Goal: Information Seeking & Learning: Learn about a topic

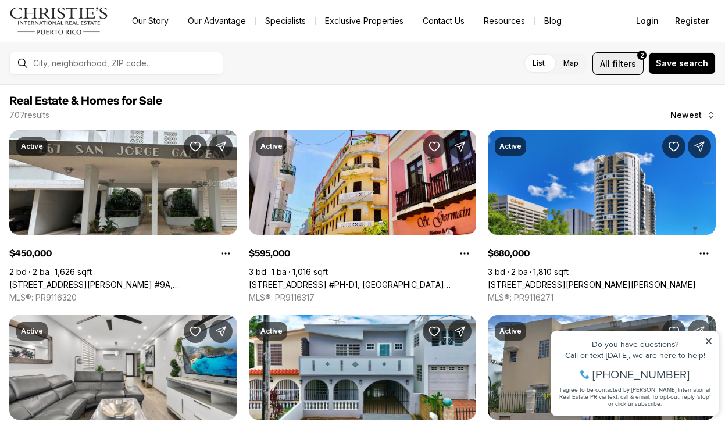
click at [610, 69] on span "All" at bounding box center [605, 64] width 10 height 12
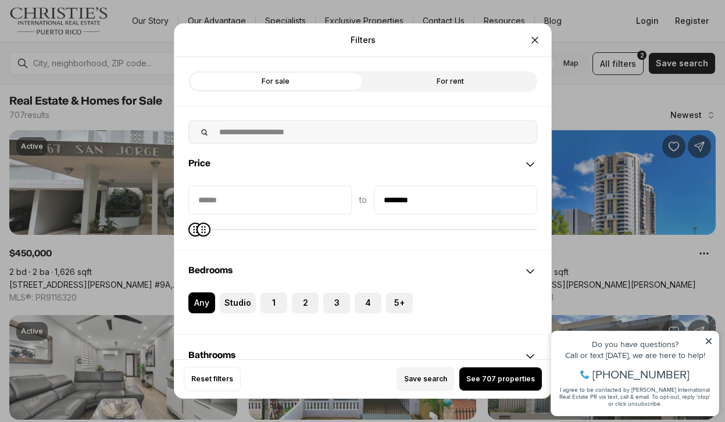
type input "********"
click at [202, 226] on icon "Maximum" at bounding box center [204, 229] width 4 height 7
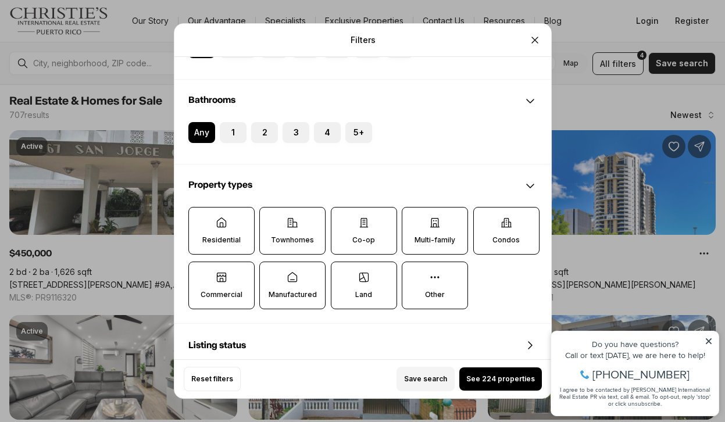
scroll to position [256, 0]
click at [242, 234] on label "Residential" at bounding box center [221, 230] width 66 height 48
click at [201, 219] on button "Residential" at bounding box center [195, 213] width 12 height 12
click at [241, 237] on label "Residential" at bounding box center [221, 231] width 66 height 48
click at [201, 219] on button "Residential" at bounding box center [195, 214] width 12 height 12
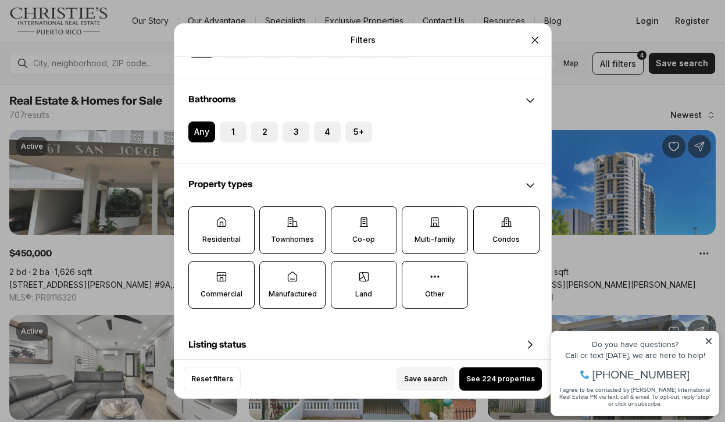
click at [320, 229] on label "Townhomes" at bounding box center [292, 230] width 66 height 48
click at [272, 219] on button "Townhomes" at bounding box center [266, 213] width 12 height 12
click at [363, 227] on icon at bounding box center [364, 222] width 8 height 9
click at [342, 219] on button "Co-op" at bounding box center [337, 213] width 12 height 12
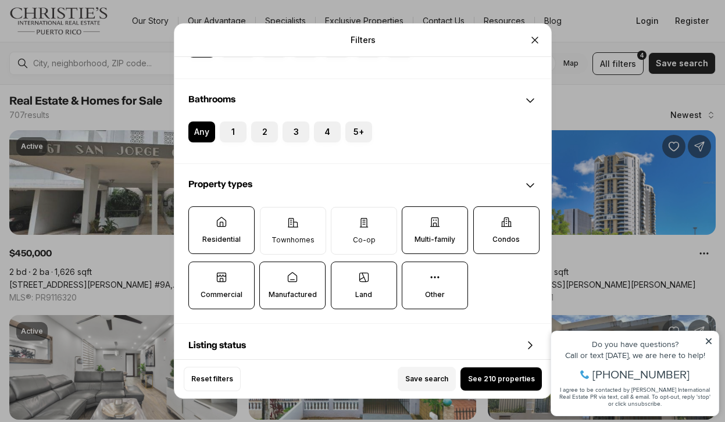
click at [496, 223] on label "Condos" at bounding box center [506, 230] width 66 height 48
click at [485, 219] on button "Condos" at bounding box center [479, 213] width 12 height 12
click at [361, 287] on label "Land" at bounding box center [363, 286] width 66 height 48
click at [342, 274] on button "Land" at bounding box center [337, 268] width 12 height 12
click at [240, 283] on label "Commercial" at bounding box center [221, 286] width 66 height 48
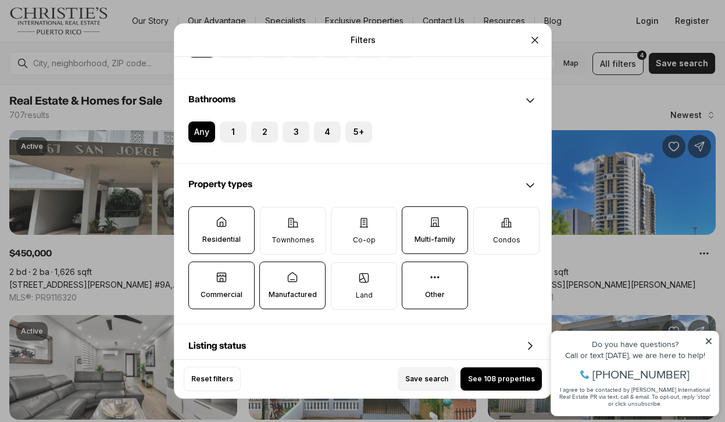
click at [201, 274] on button "Commercial" at bounding box center [195, 268] width 12 height 12
click at [270, 283] on label "Manufactured" at bounding box center [292, 286] width 66 height 48
click at [270, 274] on button "Manufactured" at bounding box center [266, 268] width 12 height 12
click at [410, 226] on label "Multi-family" at bounding box center [435, 230] width 66 height 48
click at [410, 219] on button "Multi-family" at bounding box center [408, 213] width 12 height 12
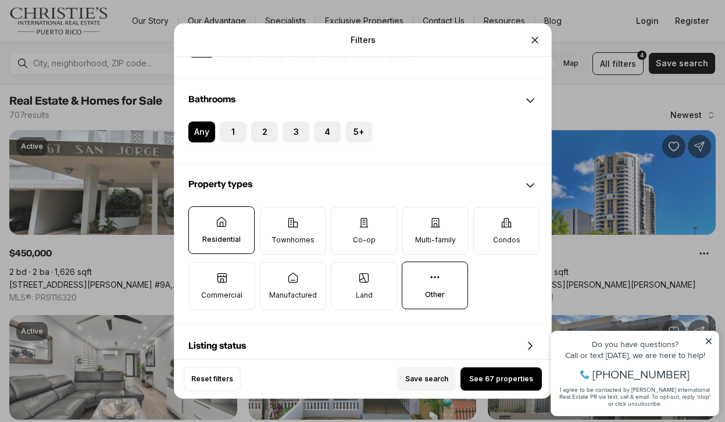
click at [414, 282] on label "Other" at bounding box center [435, 286] width 66 height 48
click at [414, 274] on button "Other" at bounding box center [408, 268] width 12 height 12
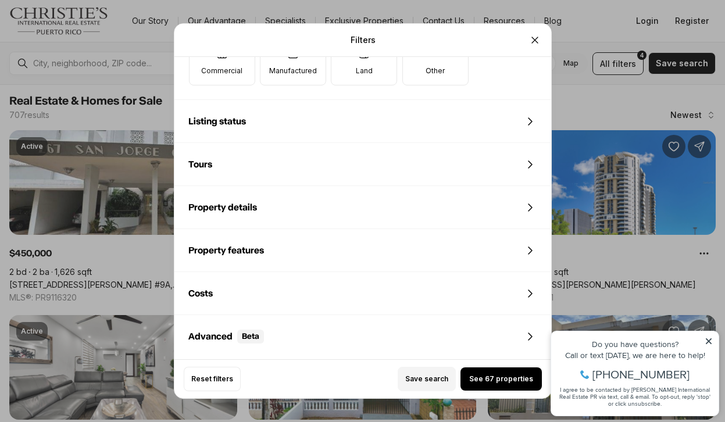
scroll to position [551, 0]
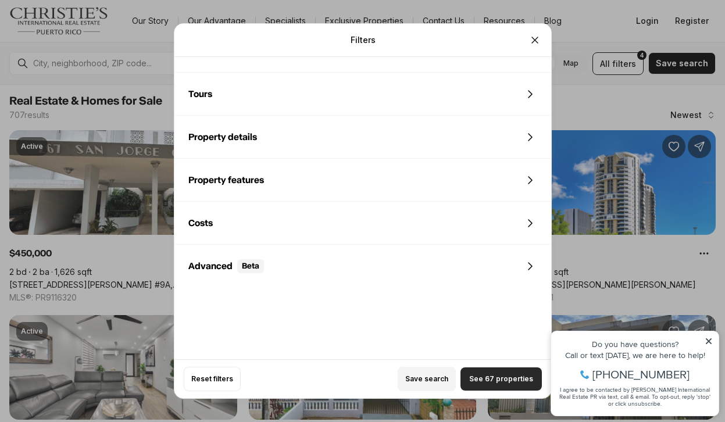
click at [487, 381] on span "See 67 properties" at bounding box center [501, 378] width 64 height 9
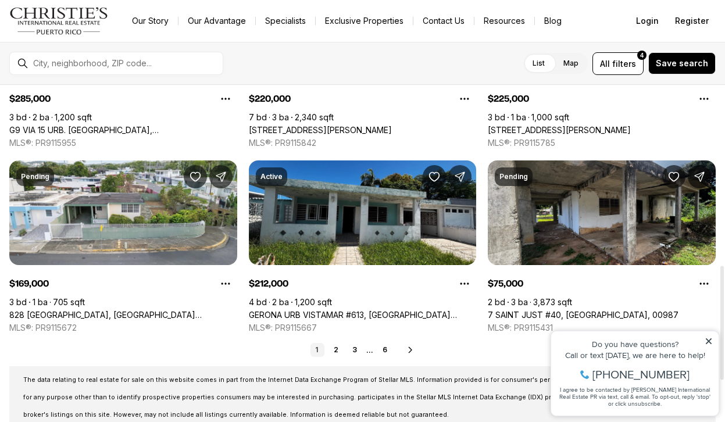
scroll to position [536, 0]
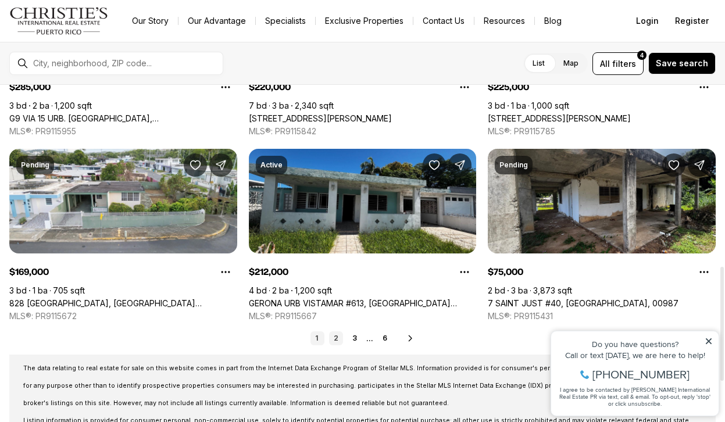
click at [336, 338] on link "2" at bounding box center [336, 338] width 14 height 14
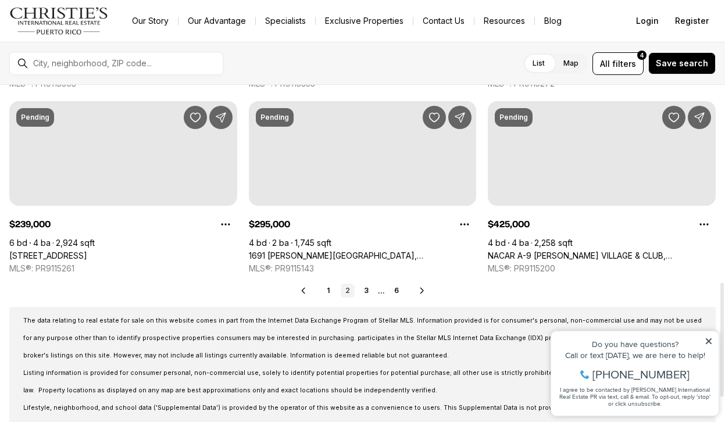
scroll to position [584, 0]
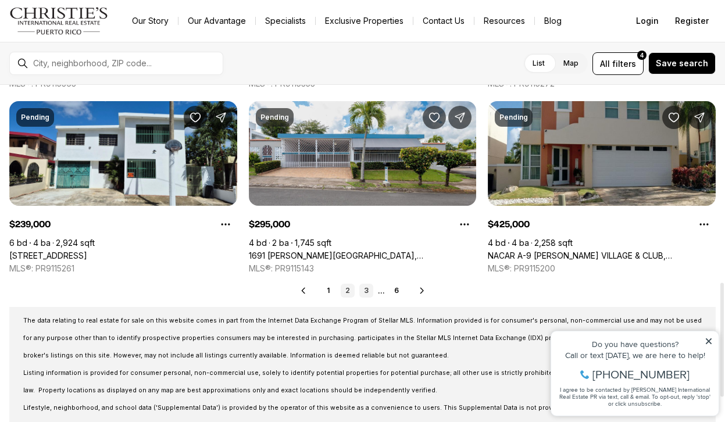
click at [367, 291] on link "3" at bounding box center [366, 291] width 14 height 14
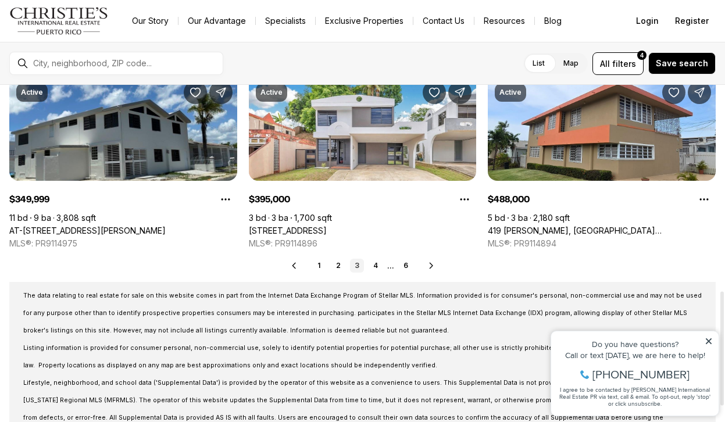
scroll to position [609, 0]
click at [375, 263] on link "4" at bounding box center [376, 265] width 14 height 14
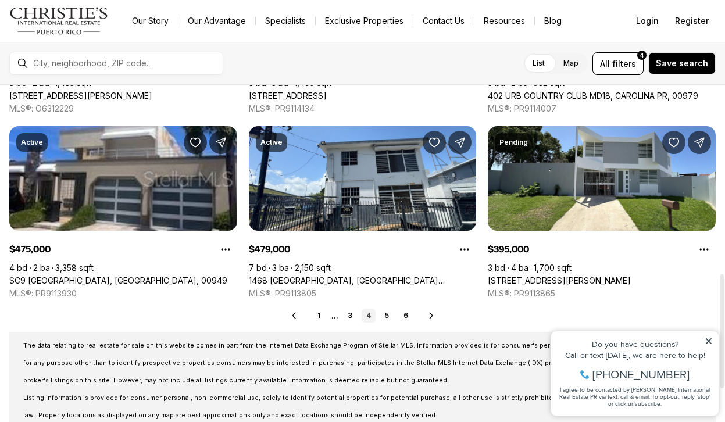
scroll to position [563, 0]
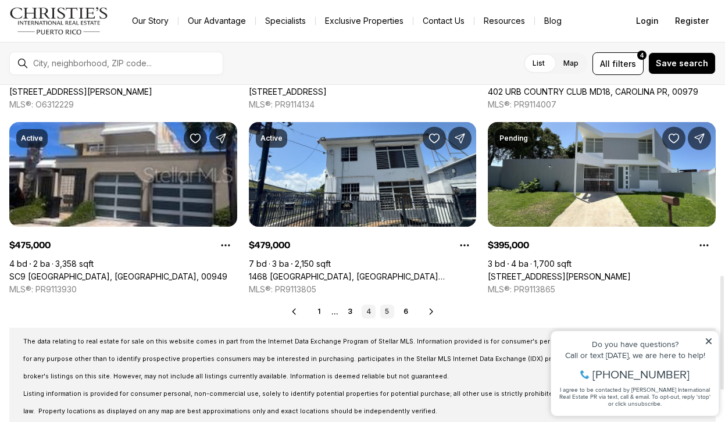
click at [387, 309] on link "5" at bounding box center [387, 312] width 14 height 14
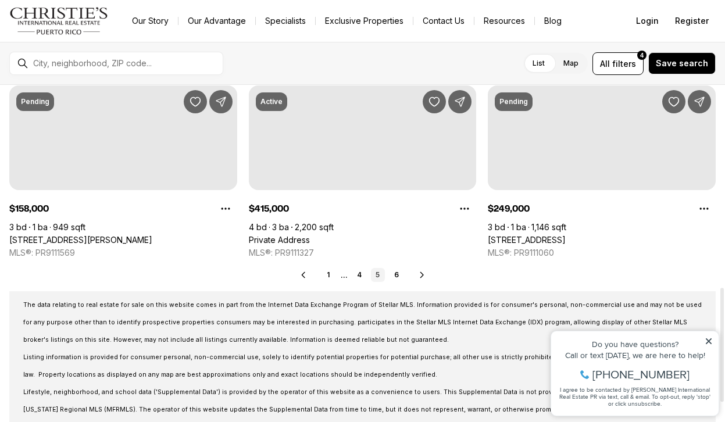
scroll to position [600, 0]
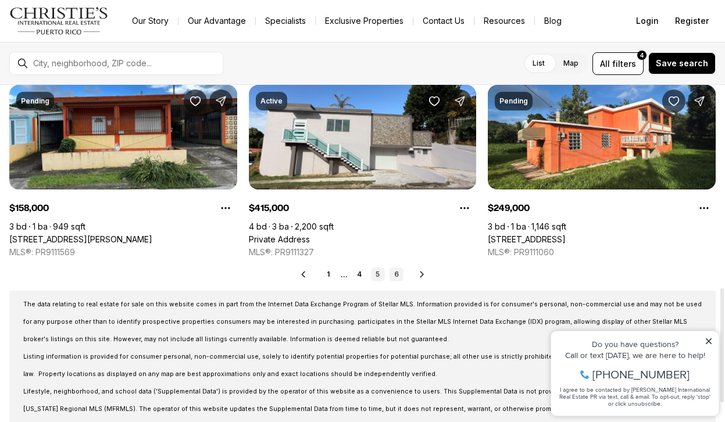
click at [395, 273] on link "6" at bounding box center [397, 274] width 14 height 14
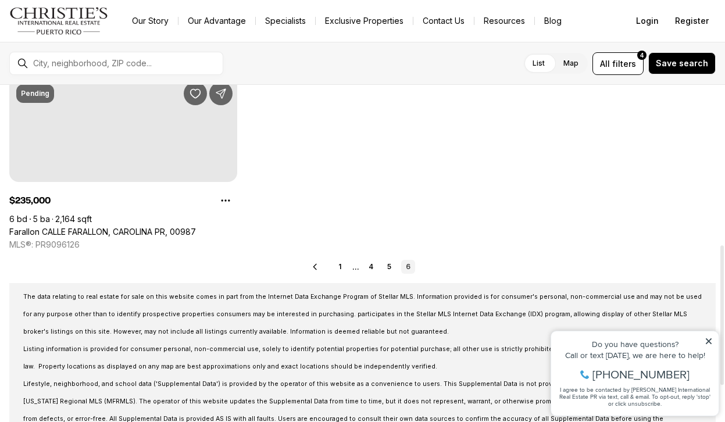
scroll to position [471, 0]
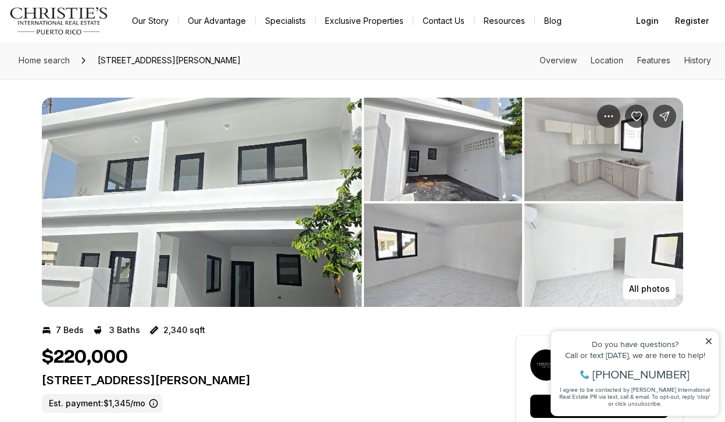
click at [219, 189] on img "View image gallery" at bounding box center [202, 202] width 320 height 209
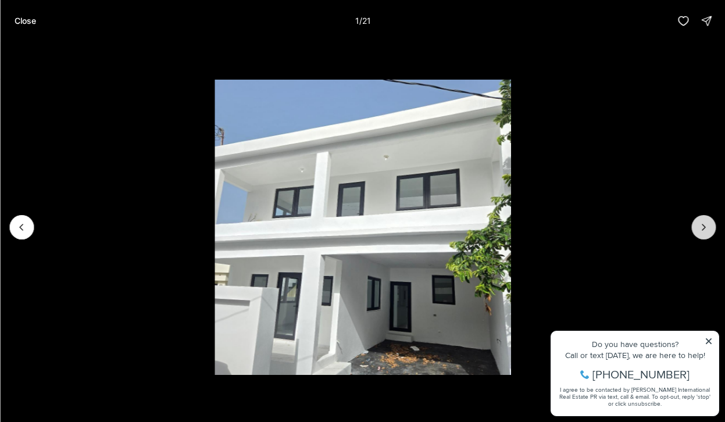
click at [705, 223] on icon "Next slide" at bounding box center [704, 228] width 12 height 12
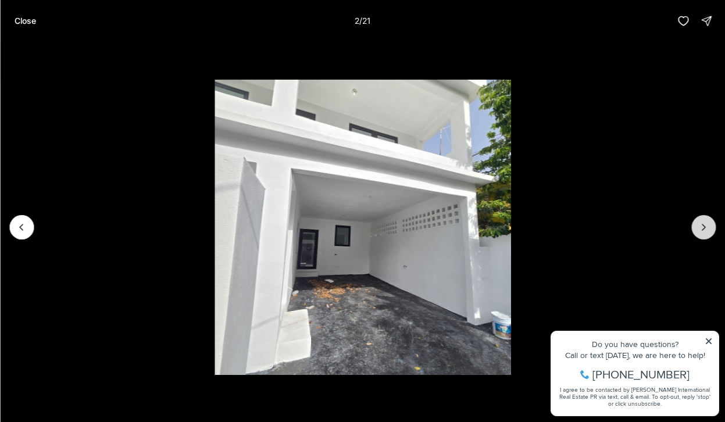
click at [705, 224] on icon "Next slide" at bounding box center [704, 228] width 12 height 12
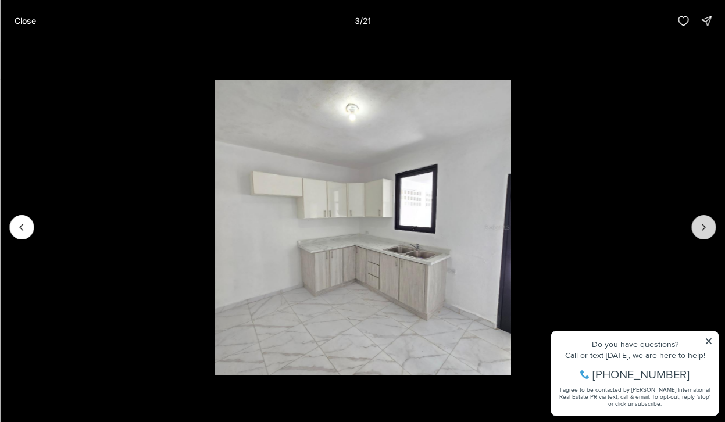
click at [705, 224] on icon "Next slide" at bounding box center [704, 228] width 12 height 12
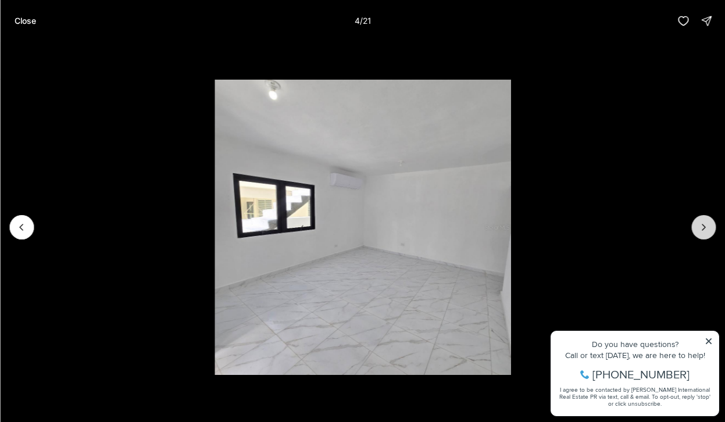
click at [705, 225] on icon "Next slide" at bounding box center [704, 228] width 12 height 12
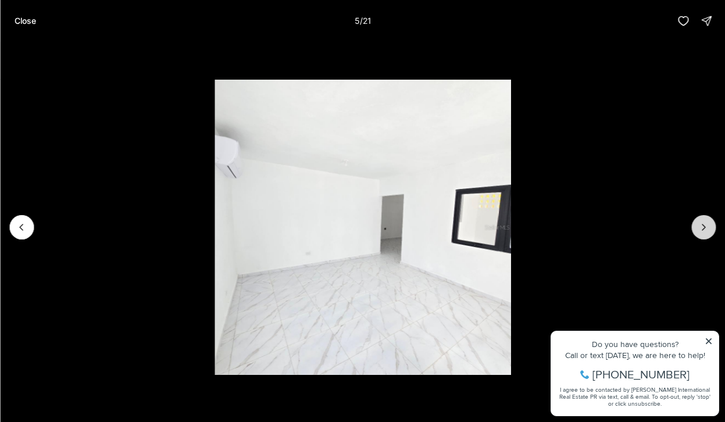
click at [705, 225] on icon "Next slide" at bounding box center [704, 228] width 12 height 12
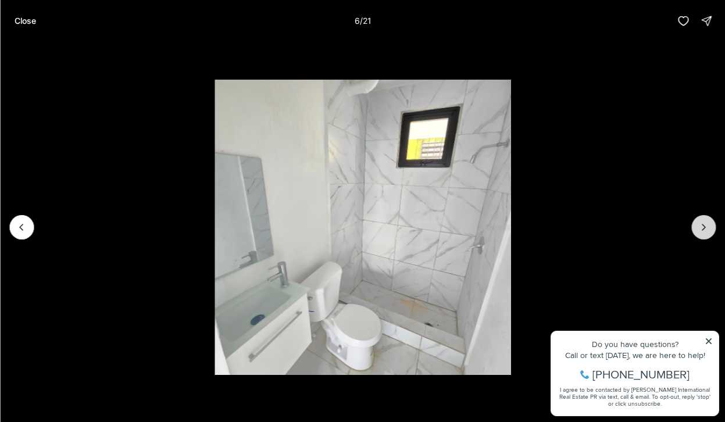
click at [705, 225] on icon "Next slide" at bounding box center [704, 228] width 12 height 12
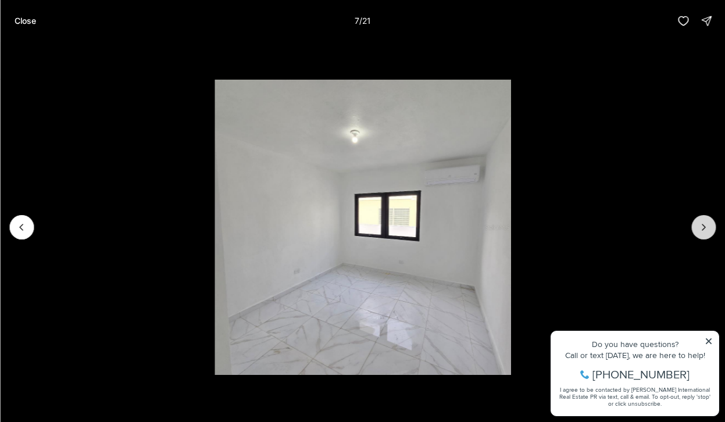
click at [705, 225] on icon "Next slide" at bounding box center [704, 228] width 12 height 12
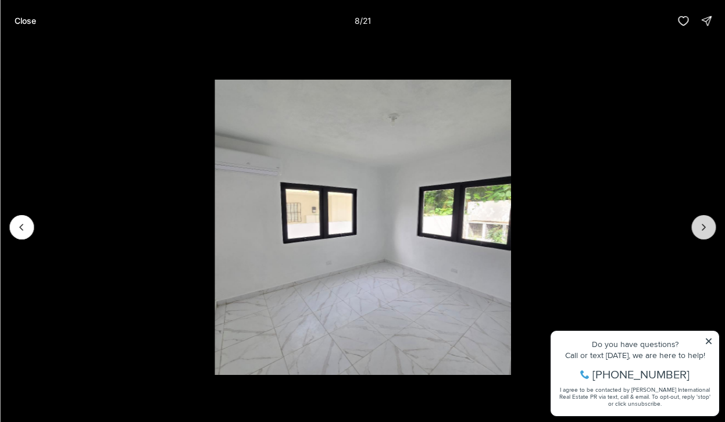
click at [705, 226] on icon "Next slide" at bounding box center [704, 228] width 12 height 12
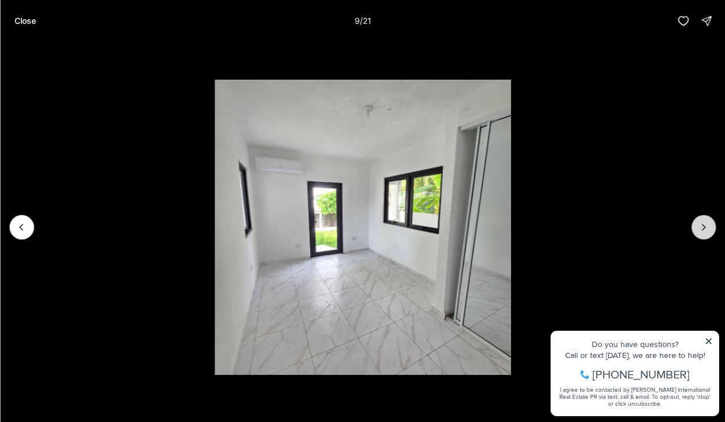
click at [705, 226] on icon "Next slide" at bounding box center [704, 228] width 12 height 12
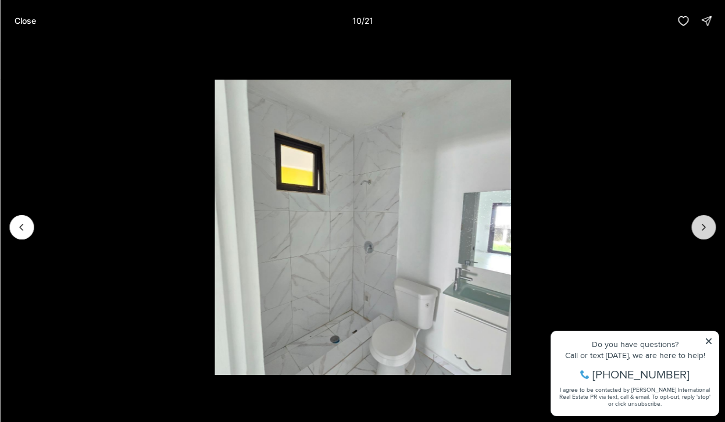
click at [705, 227] on icon "Next slide" at bounding box center [703, 227] width 3 height 6
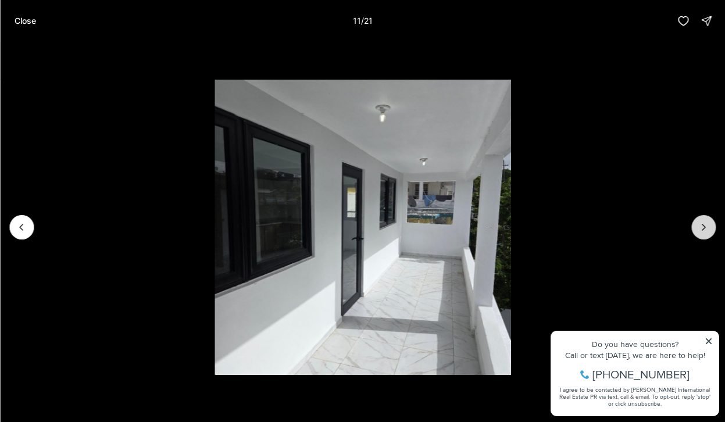
click at [705, 227] on icon "Next slide" at bounding box center [703, 227] width 3 height 6
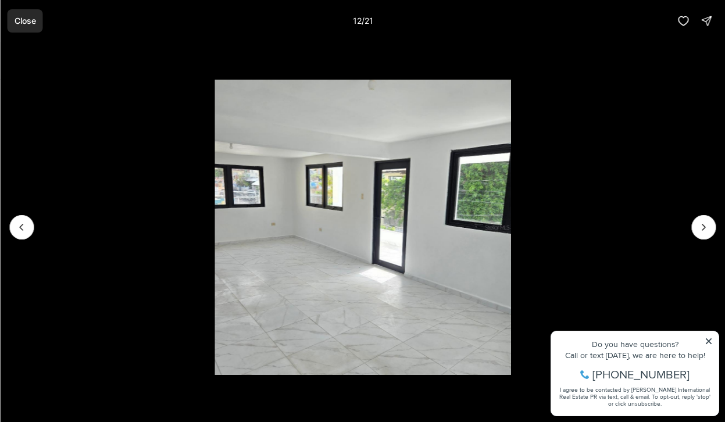
click at [26, 19] on p "Close" at bounding box center [25, 20] width 22 height 9
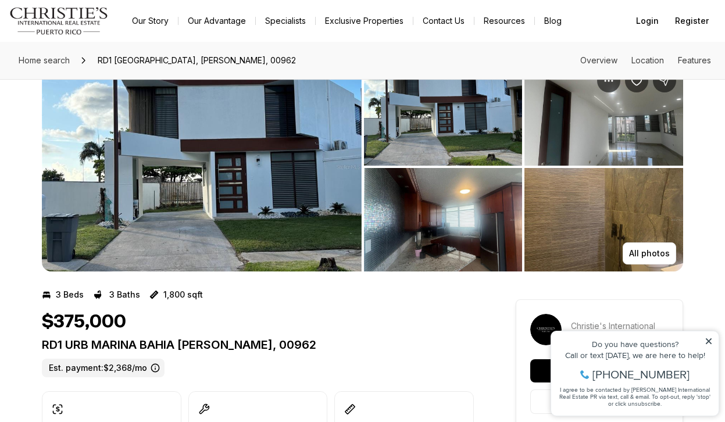
scroll to position [35, 0]
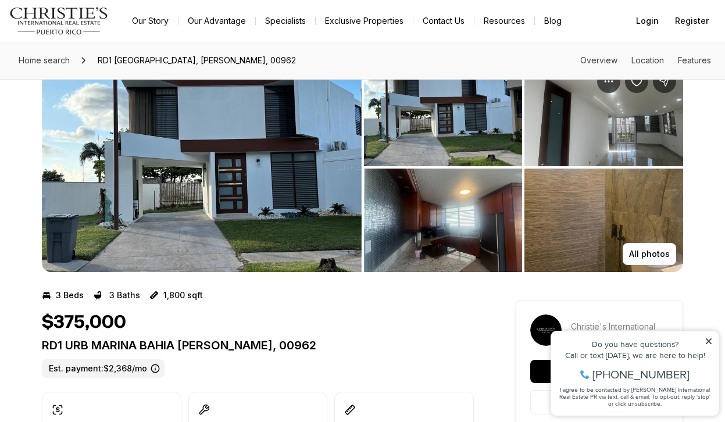
click at [140, 209] on img "View image gallery" at bounding box center [202, 167] width 320 height 209
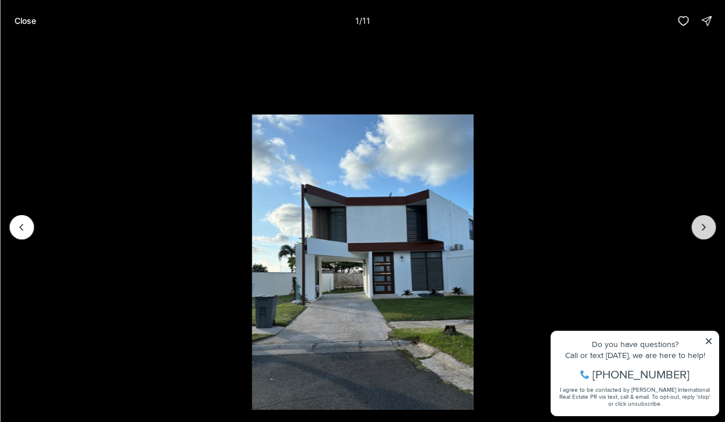
click at [709, 227] on icon "Next slide" at bounding box center [704, 228] width 12 height 12
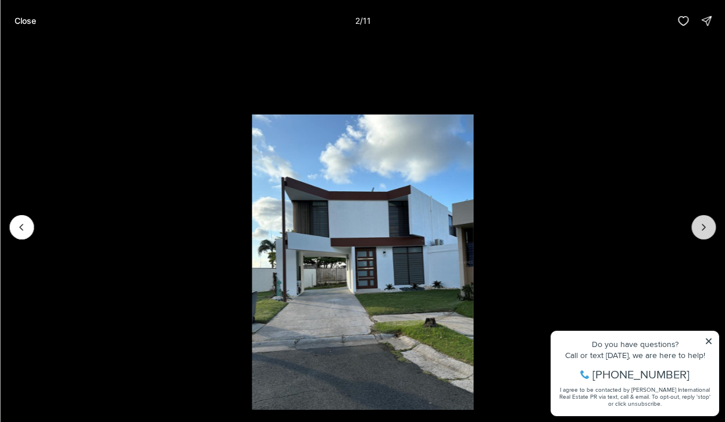
click at [709, 228] on icon "Next slide" at bounding box center [704, 228] width 12 height 12
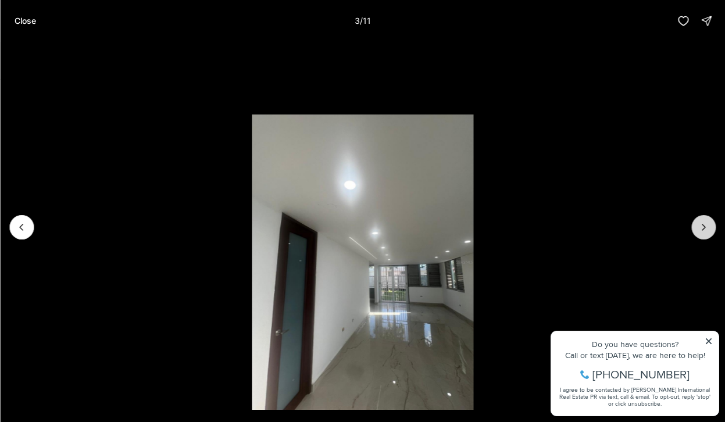
click at [709, 228] on icon "Next slide" at bounding box center [704, 228] width 12 height 12
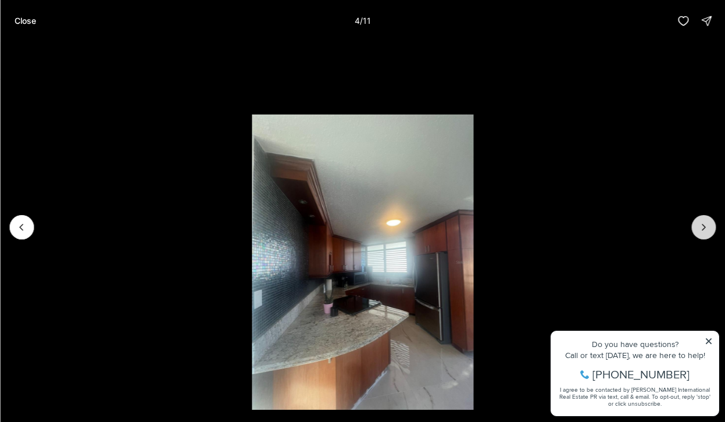
click at [709, 228] on icon "Next slide" at bounding box center [704, 228] width 12 height 12
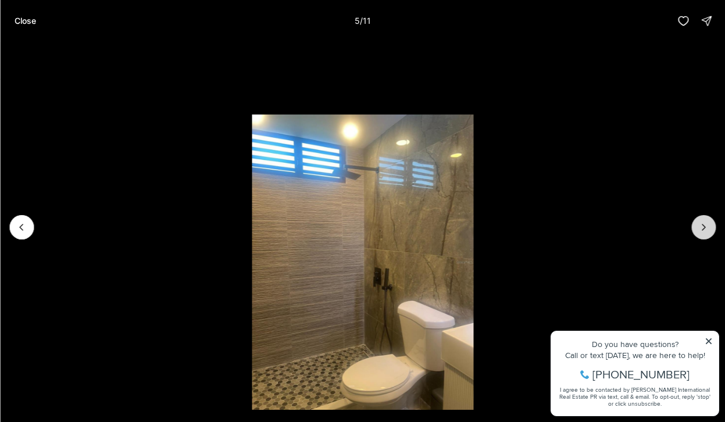
click at [709, 228] on icon "Next slide" at bounding box center [704, 228] width 12 height 12
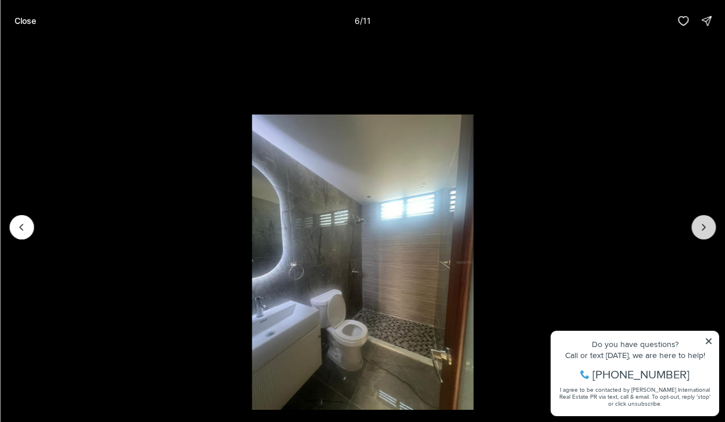
click at [709, 228] on icon "Next slide" at bounding box center [704, 228] width 12 height 12
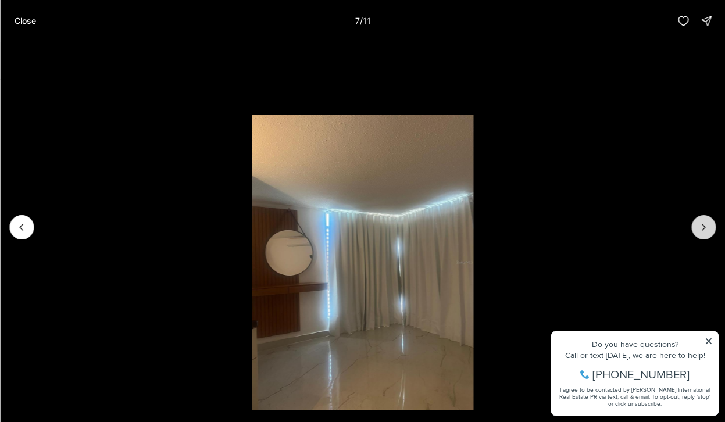
click at [709, 228] on icon "Next slide" at bounding box center [704, 228] width 12 height 12
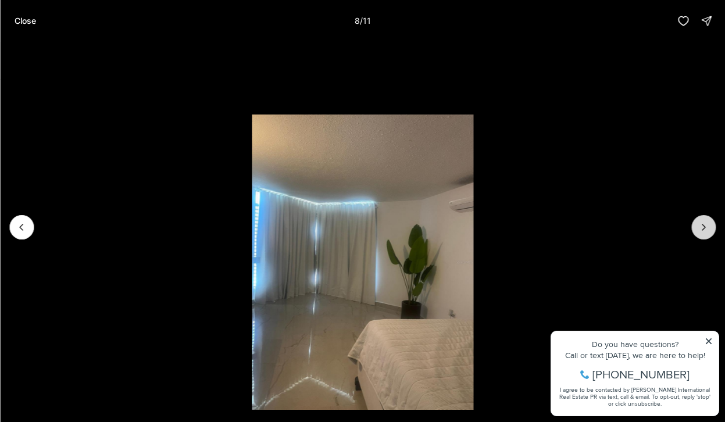
click at [709, 229] on icon "Next slide" at bounding box center [704, 228] width 12 height 12
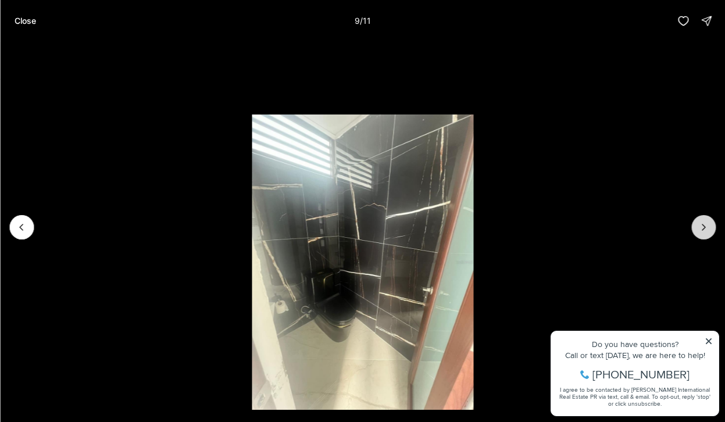
click at [709, 229] on icon "Next slide" at bounding box center [704, 228] width 12 height 12
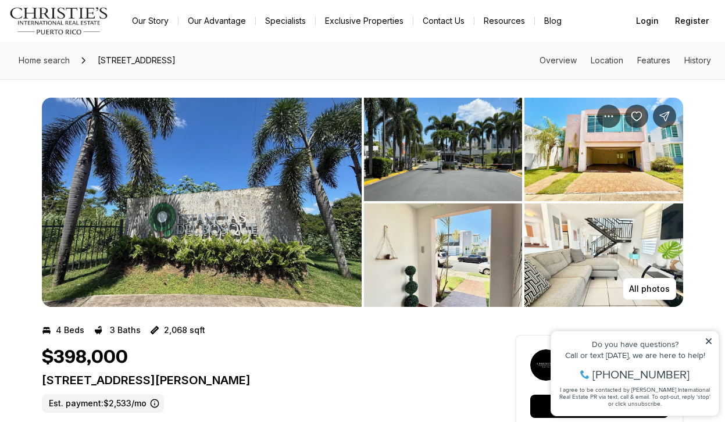
click at [194, 218] on img "View image gallery" at bounding box center [202, 202] width 320 height 209
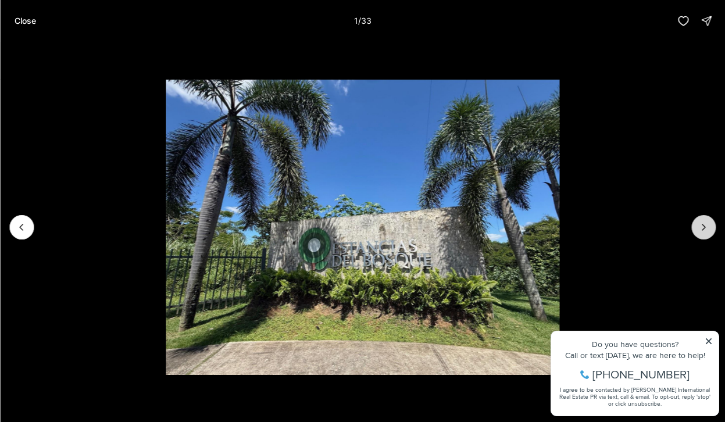
click at [699, 228] on icon "Next slide" at bounding box center [704, 228] width 12 height 12
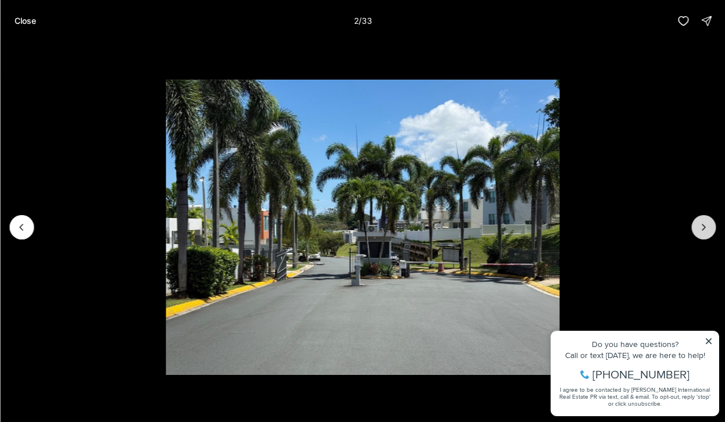
click at [699, 228] on icon "Next slide" at bounding box center [704, 228] width 12 height 12
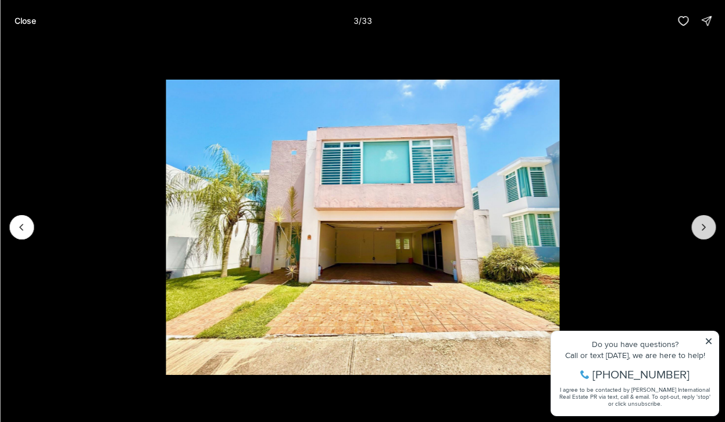
click at [699, 228] on icon "Next slide" at bounding box center [704, 228] width 12 height 12
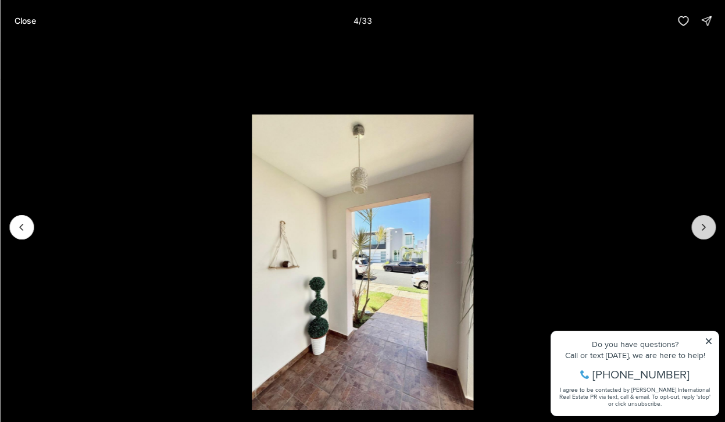
click at [699, 228] on icon "Next slide" at bounding box center [704, 228] width 12 height 12
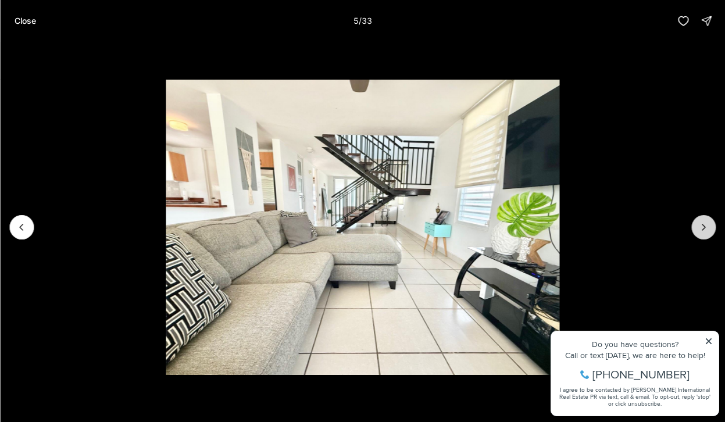
click at [699, 228] on icon "Next slide" at bounding box center [704, 228] width 12 height 12
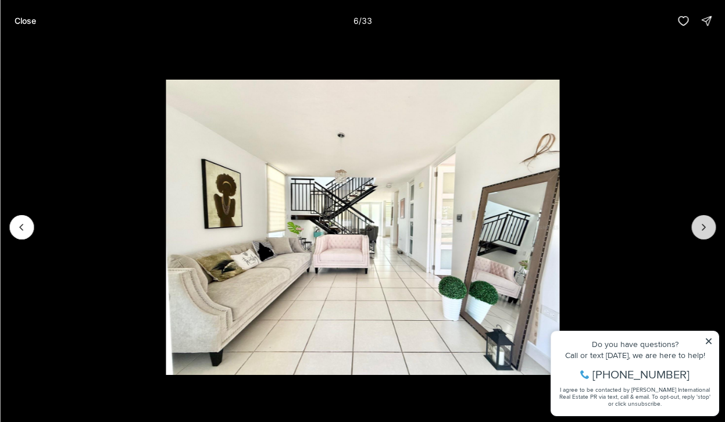
click at [699, 228] on icon "Next slide" at bounding box center [704, 228] width 12 height 12
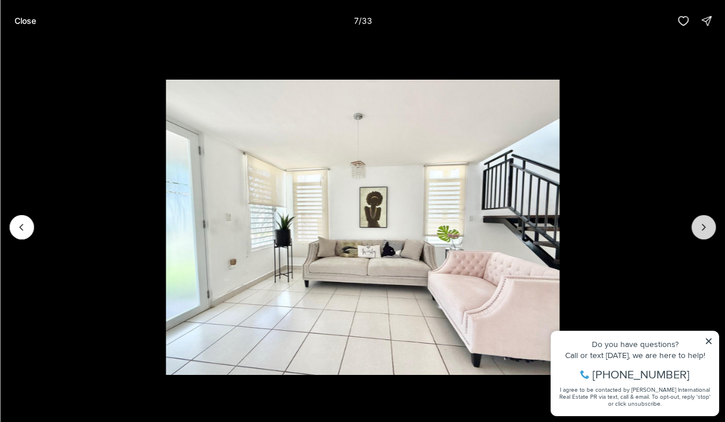
click at [699, 228] on icon "Next slide" at bounding box center [704, 228] width 12 height 12
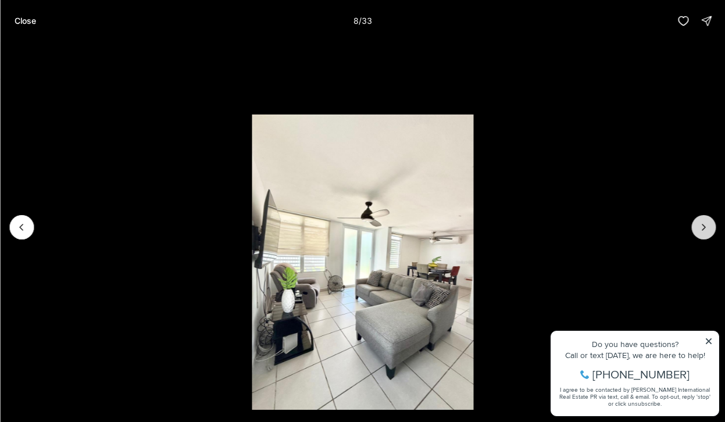
click at [699, 228] on icon "Next slide" at bounding box center [704, 228] width 12 height 12
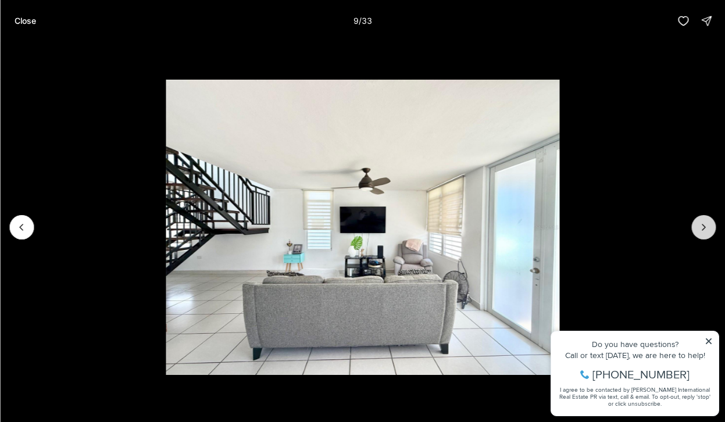
click at [699, 228] on icon "Next slide" at bounding box center [704, 228] width 12 height 12
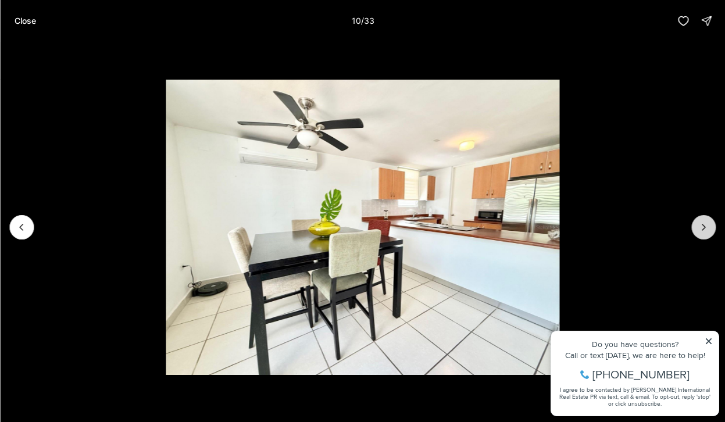
click at [699, 228] on icon "Next slide" at bounding box center [704, 228] width 12 height 12
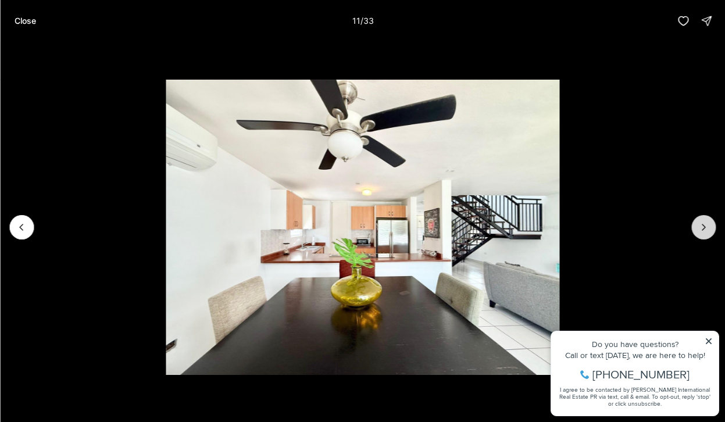
click at [699, 228] on icon "Next slide" at bounding box center [704, 228] width 12 height 12
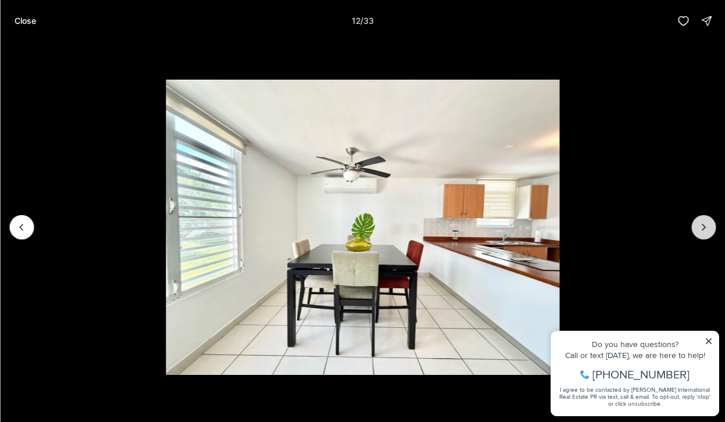
click at [699, 229] on icon "Next slide" at bounding box center [704, 228] width 12 height 12
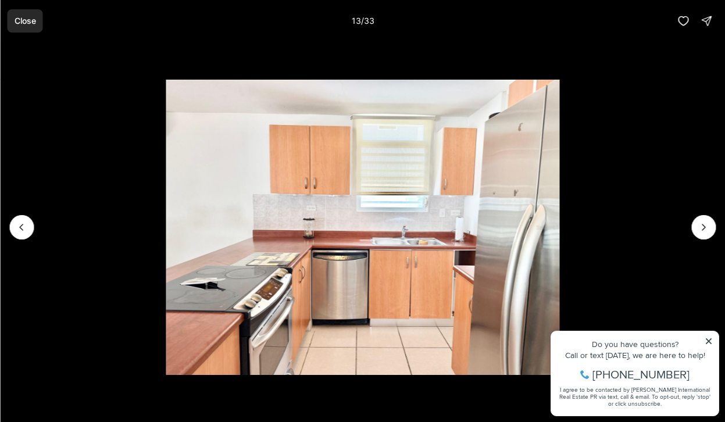
click at [31, 19] on p "Close" at bounding box center [25, 20] width 22 height 9
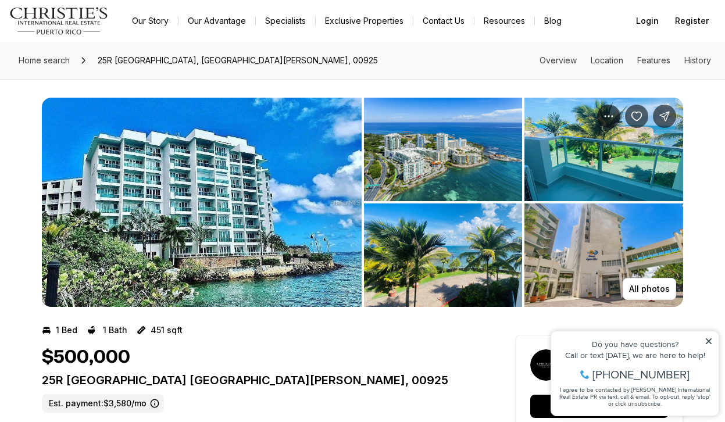
click at [136, 208] on img "View image gallery" at bounding box center [202, 202] width 320 height 209
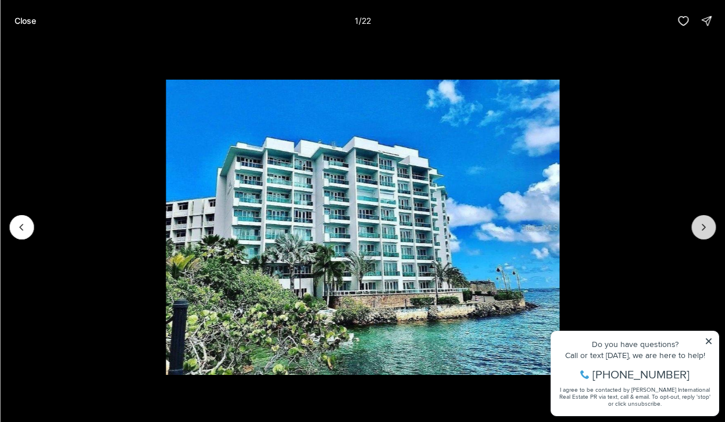
click at [706, 226] on icon "Next slide" at bounding box center [704, 228] width 12 height 12
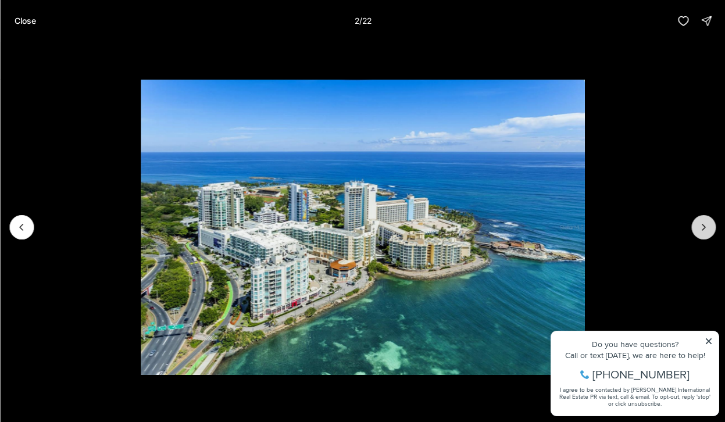
click at [706, 227] on icon "Next slide" at bounding box center [704, 228] width 12 height 12
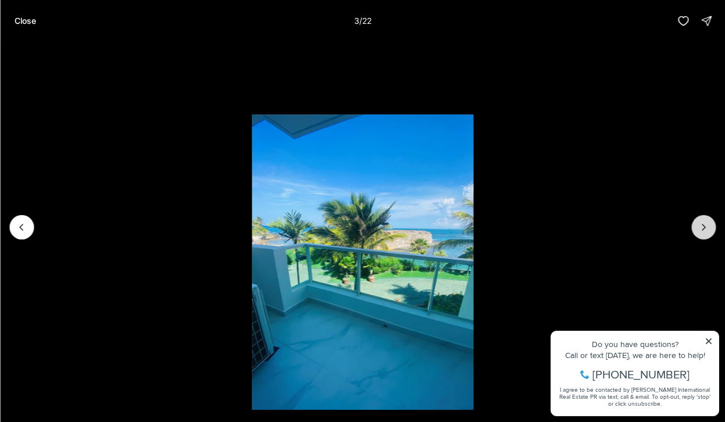
click at [706, 227] on icon "Next slide" at bounding box center [704, 228] width 12 height 12
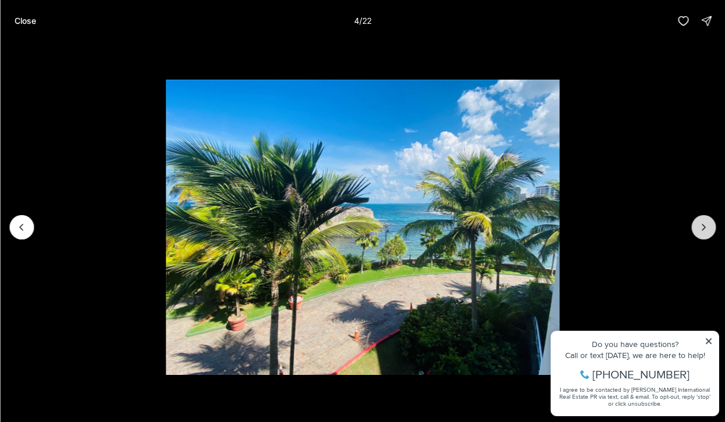
click at [706, 228] on icon "Next slide" at bounding box center [704, 228] width 12 height 12
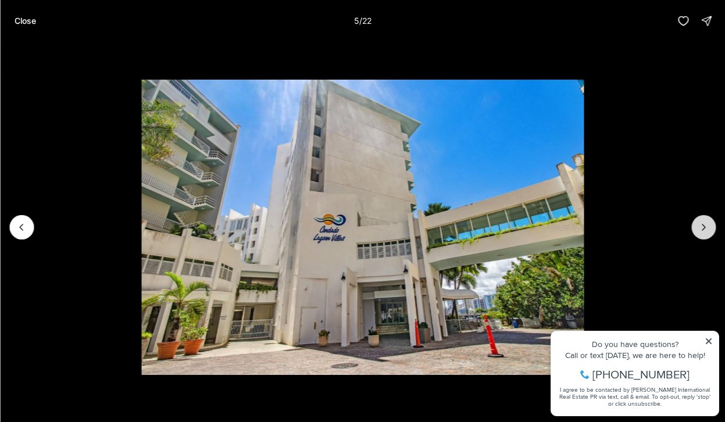
click at [706, 228] on icon "Next slide" at bounding box center [704, 228] width 12 height 12
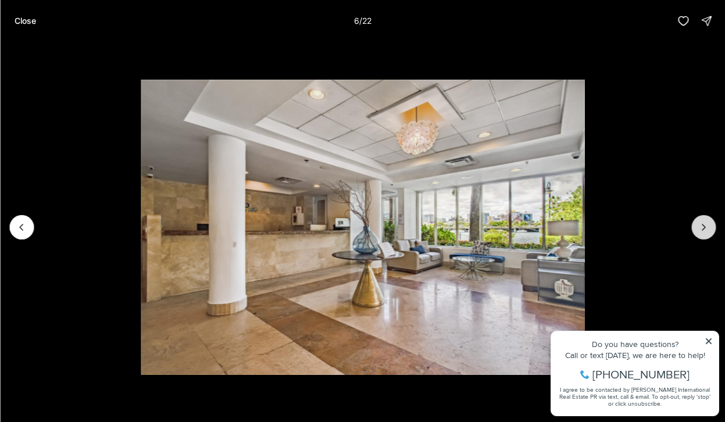
click at [706, 228] on icon "Next slide" at bounding box center [704, 228] width 12 height 12
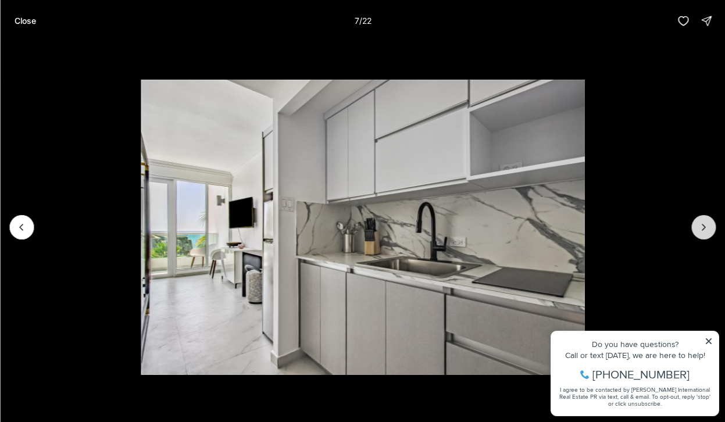
click at [706, 228] on icon "Next slide" at bounding box center [704, 228] width 12 height 12
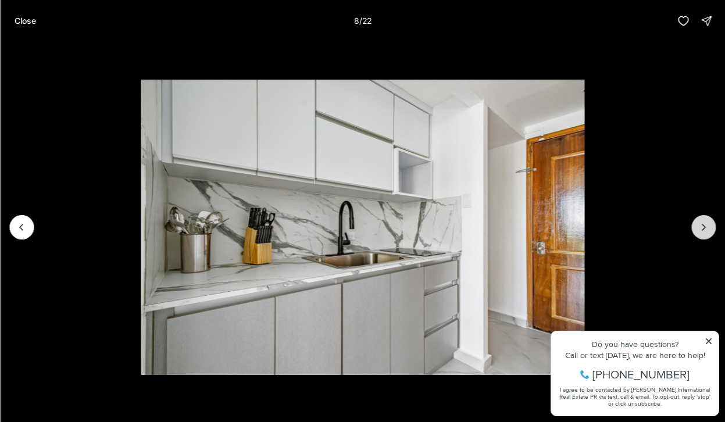
click at [706, 229] on icon "Next slide" at bounding box center [704, 228] width 12 height 12
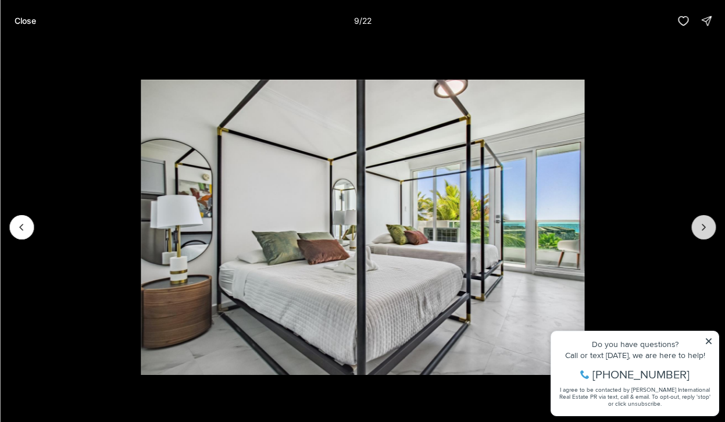
click at [706, 229] on icon "Next slide" at bounding box center [704, 228] width 12 height 12
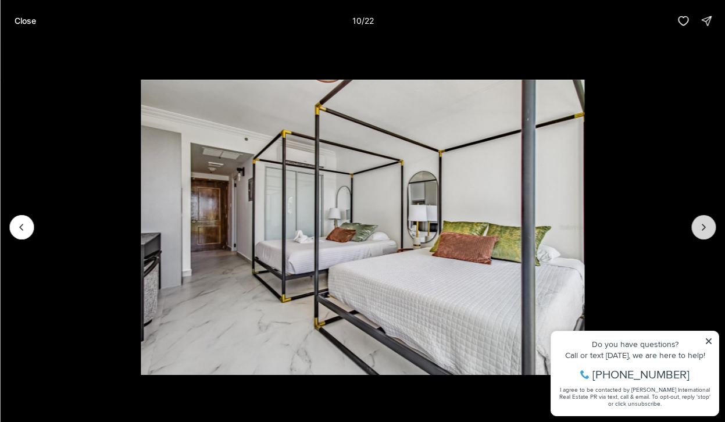
click at [706, 229] on icon "Next slide" at bounding box center [704, 228] width 12 height 12
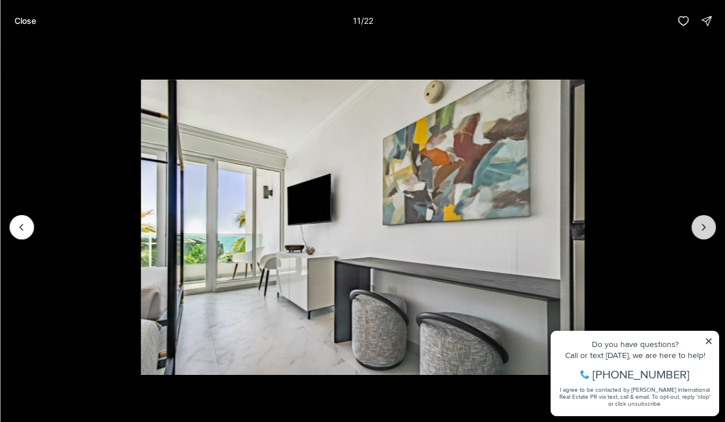
click at [706, 230] on icon "Next slide" at bounding box center [704, 228] width 12 height 12
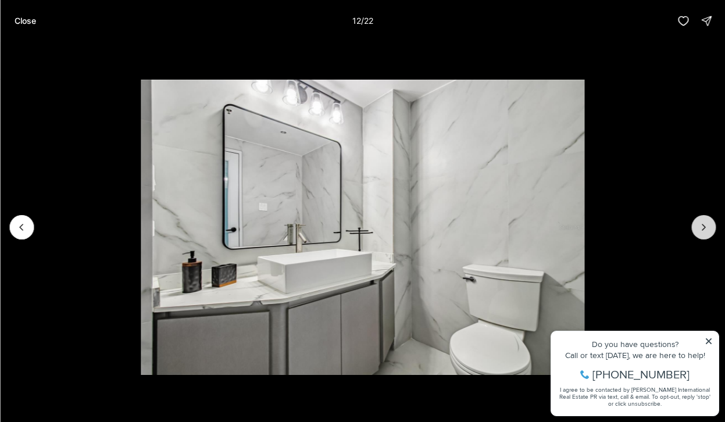
click at [706, 230] on icon "Next slide" at bounding box center [704, 228] width 12 height 12
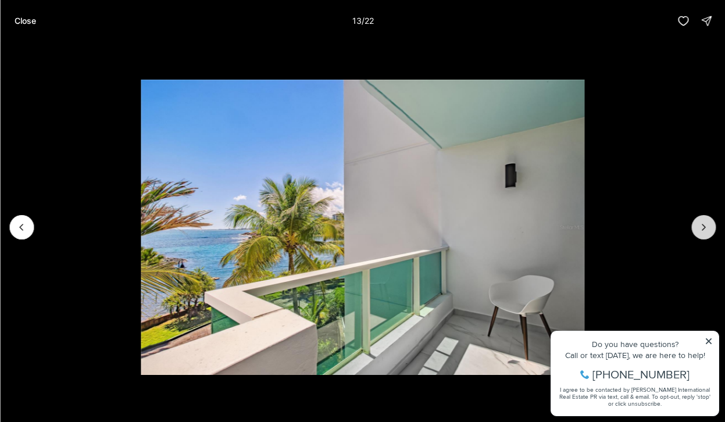
click at [706, 230] on icon "Next slide" at bounding box center [704, 228] width 12 height 12
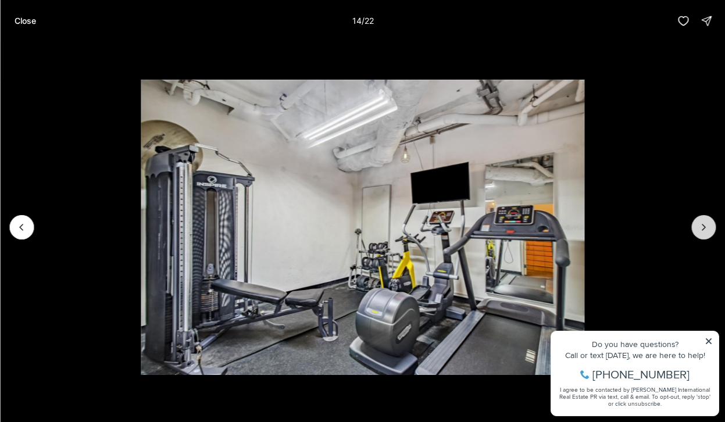
click at [706, 230] on icon "Next slide" at bounding box center [704, 228] width 12 height 12
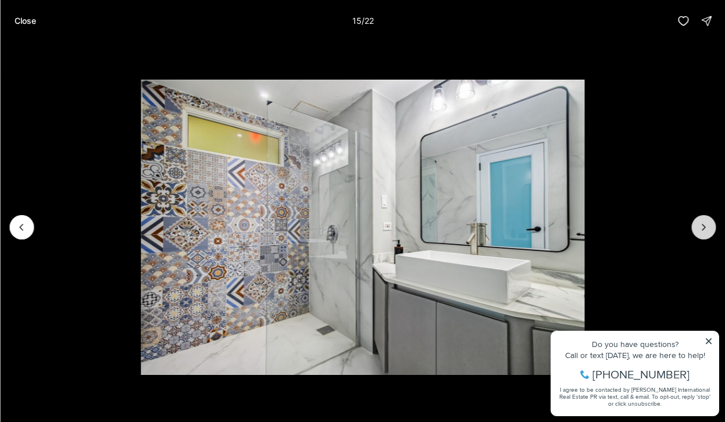
click at [706, 230] on icon "Next slide" at bounding box center [704, 228] width 12 height 12
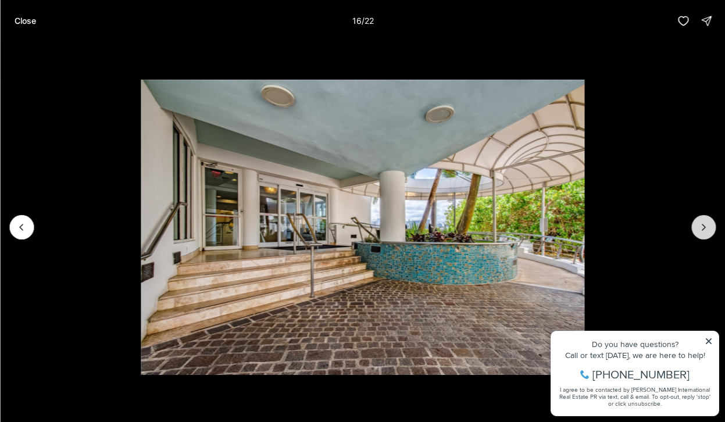
click at [706, 231] on icon "Next slide" at bounding box center [704, 228] width 12 height 12
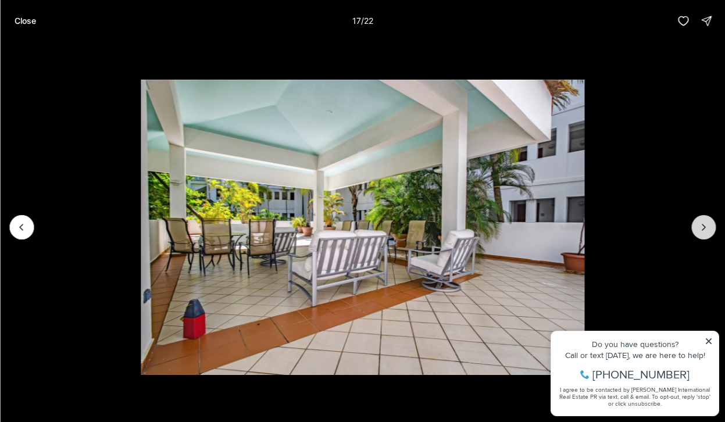
click at [706, 231] on icon "Next slide" at bounding box center [704, 228] width 12 height 12
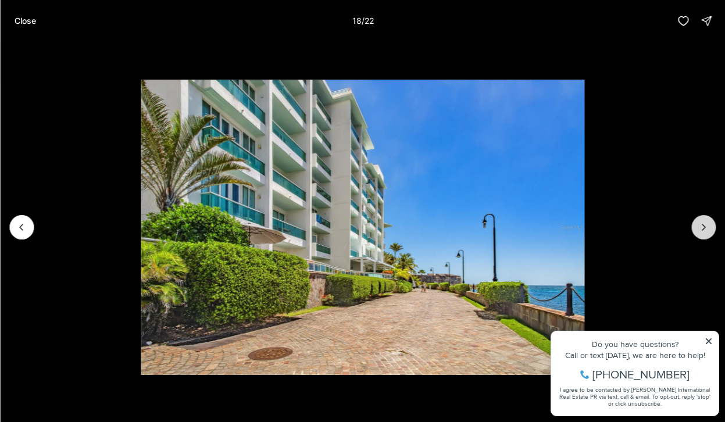
click at [706, 231] on icon "Next slide" at bounding box center [704, 228] width 12 height 12
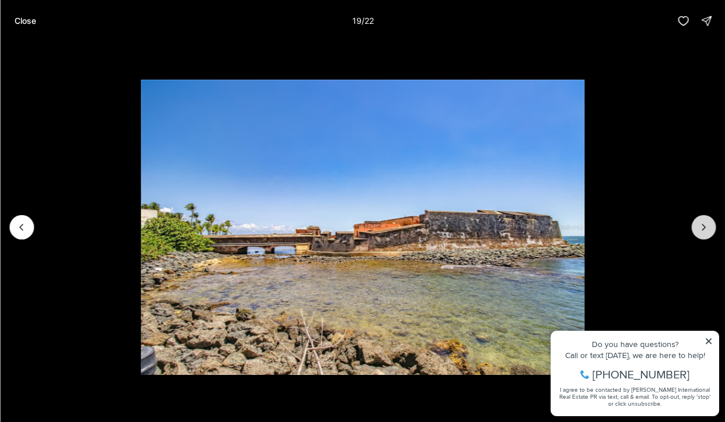
click at [706, 232] on icon "Next slide" at bounding box center [704, 228] width 12 height 12
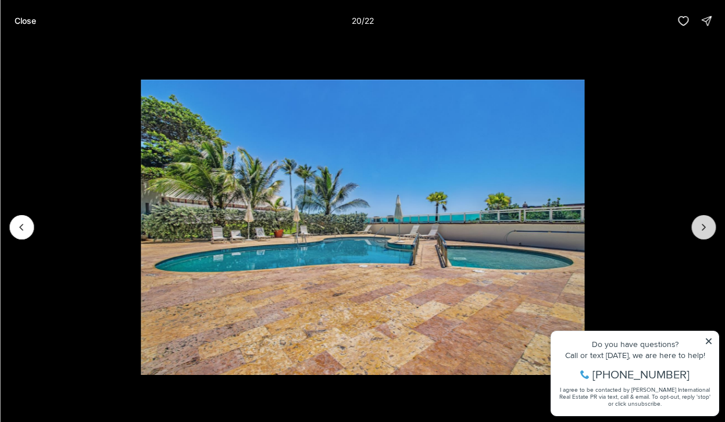
click at [706, 233] on icon "Next slide" at bounding box center [704, 228] width 12 height 12
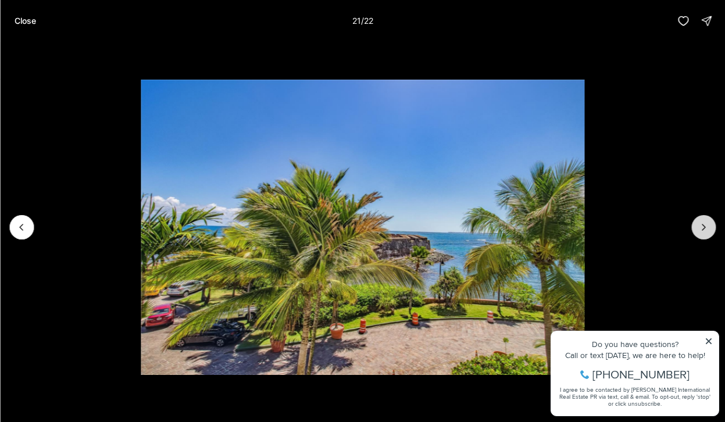
click at [706, 233] on icon "Next slide" at bounding box center [704, 228] width 12 height 12
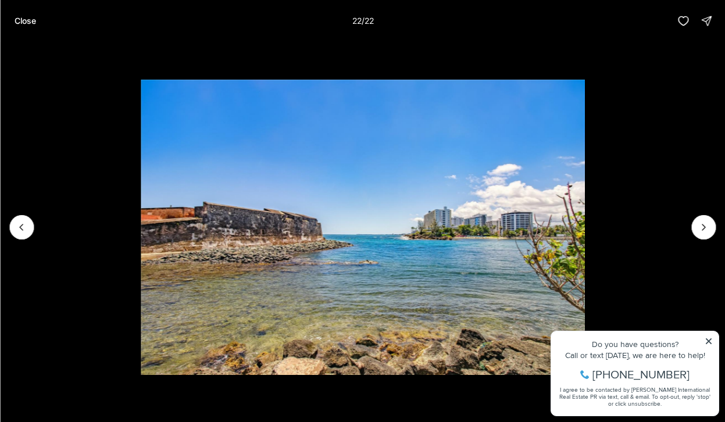
click at [706, 233] on div at bounding box center [703, 227] width 24 height 24
click at [23, 17] on p "Close" at bounding box center [25, 20] width 22 height 9
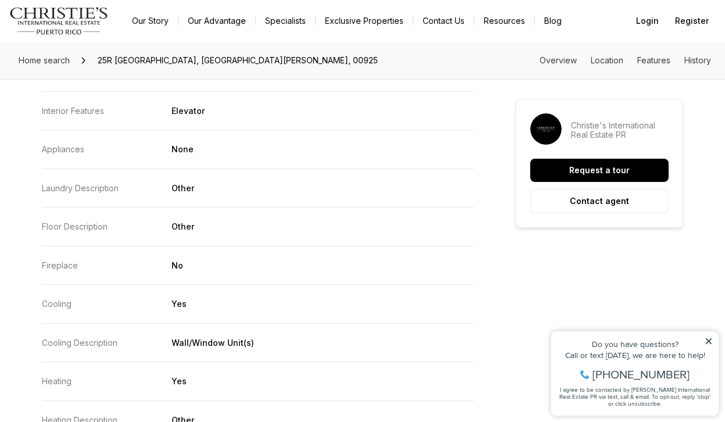
scroll to position [1571, 0]
